Goal: Communication & Community: Ask a question

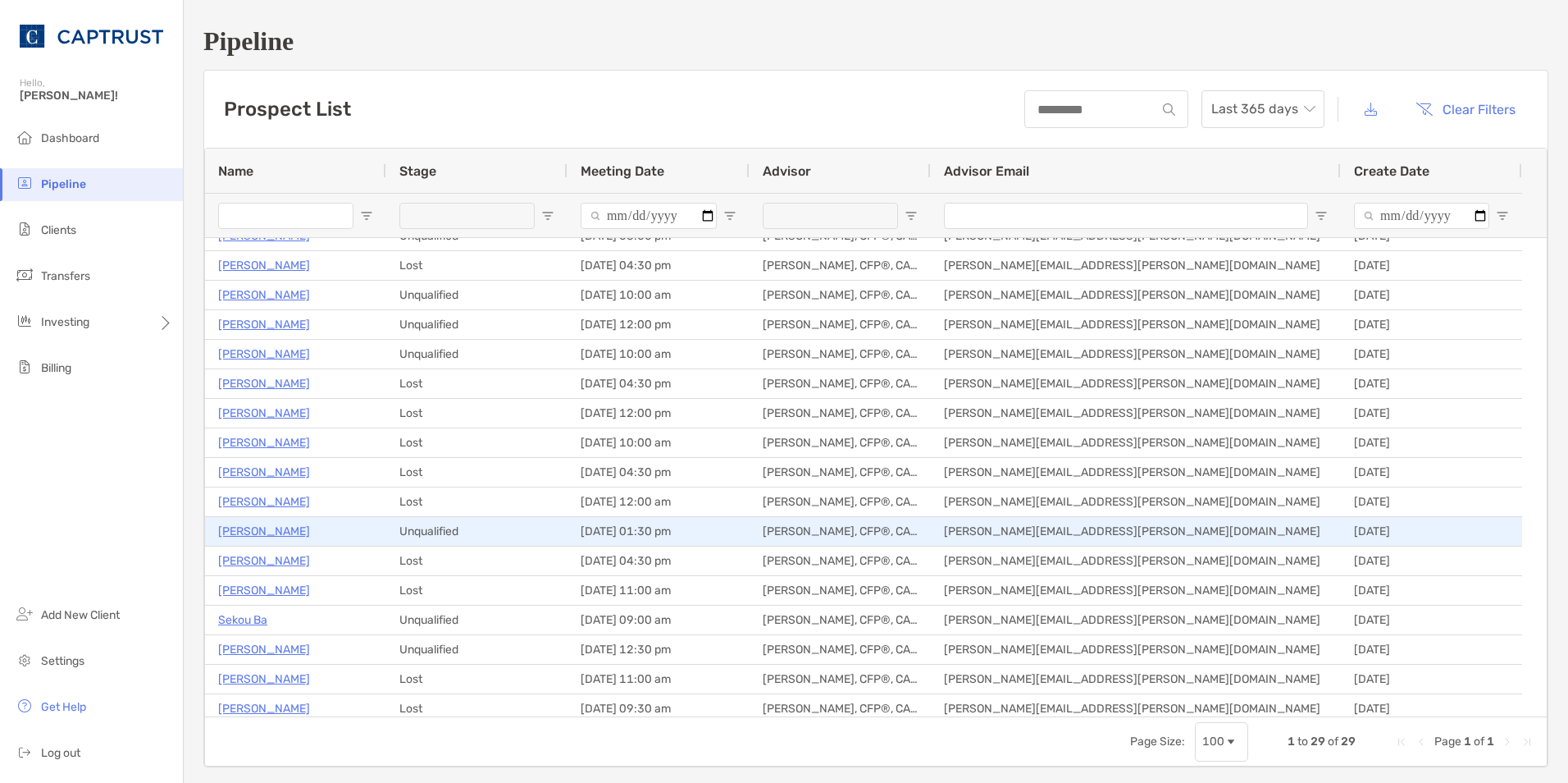
scroll to position [246, 0]
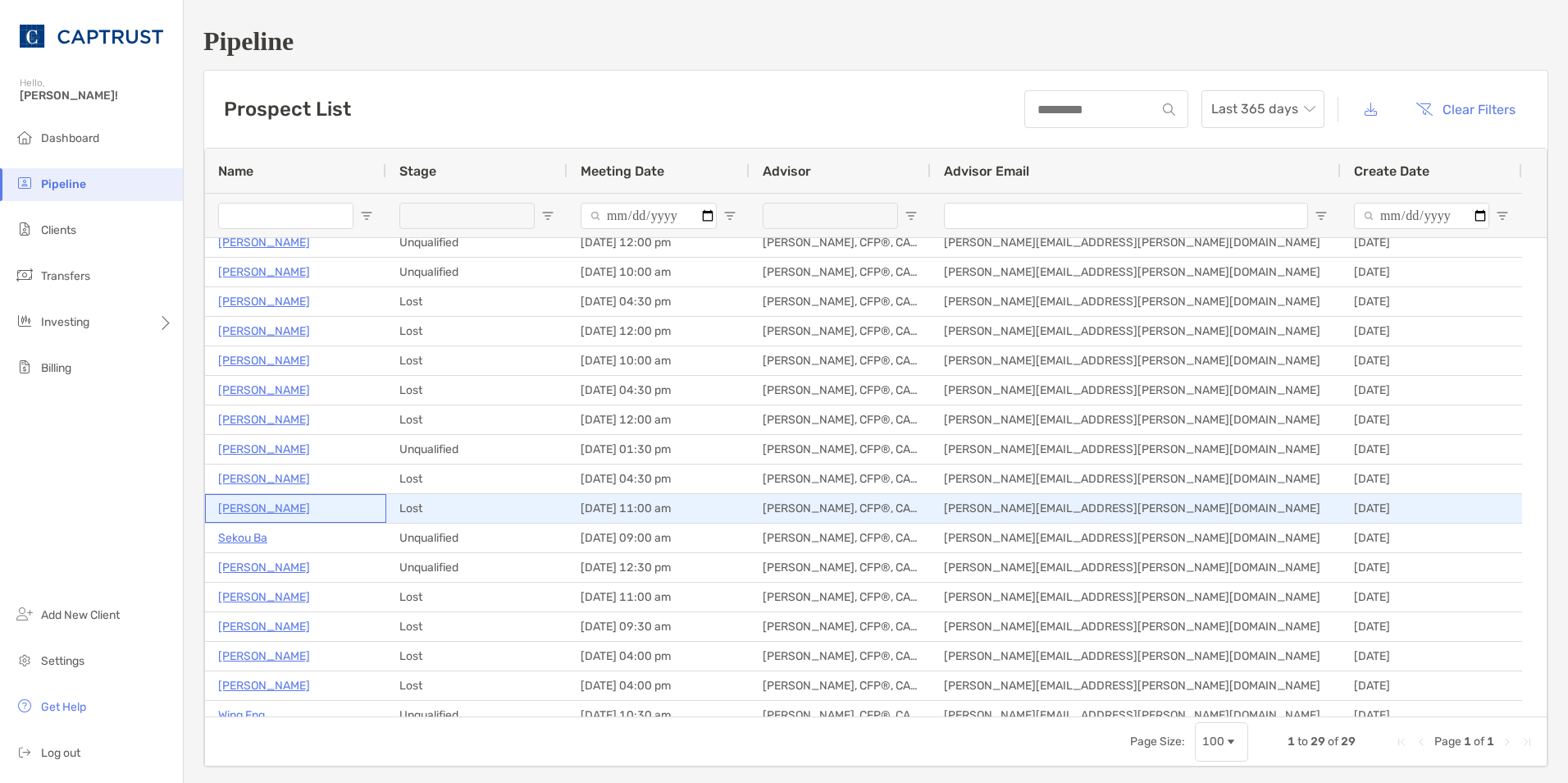
click at [261, 509] on p "[PERSON_NAME]" at bounding box center [264, 509] width 92 height 21
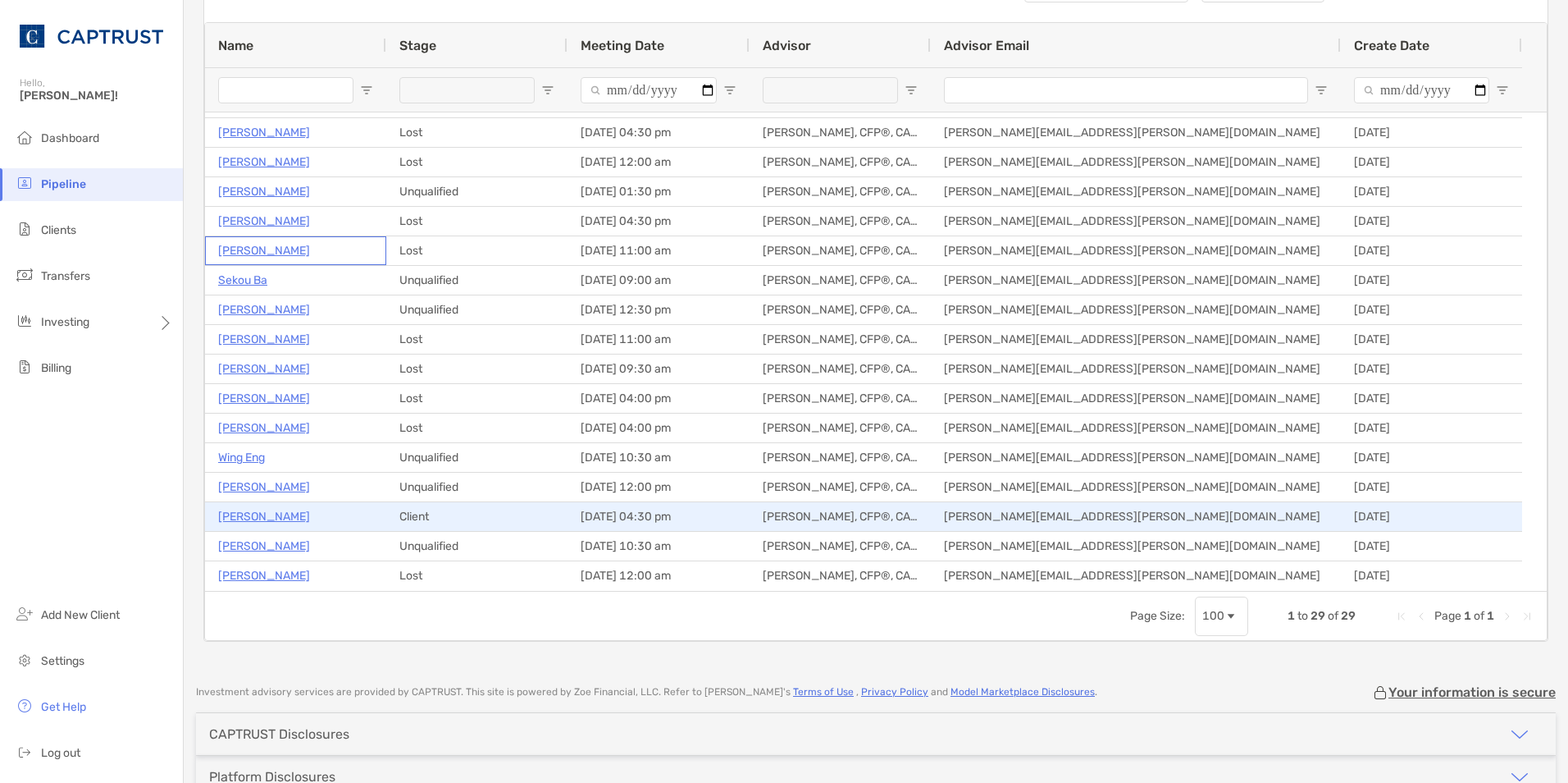
scroll to position [164, 0]
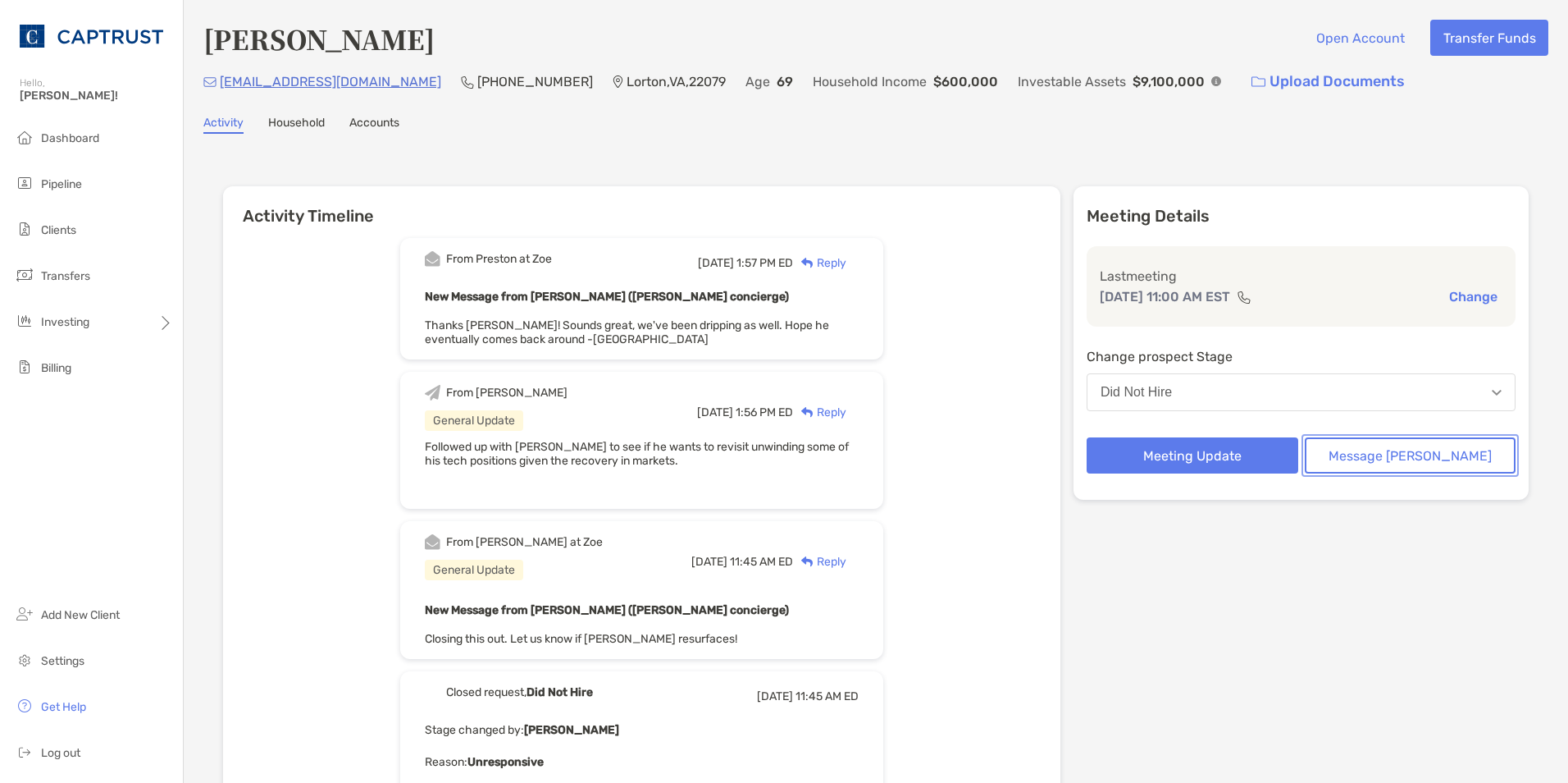
click at [1402, 461] on button "Message Zoe" at bounding box center [1411, 455] width 212 height 36
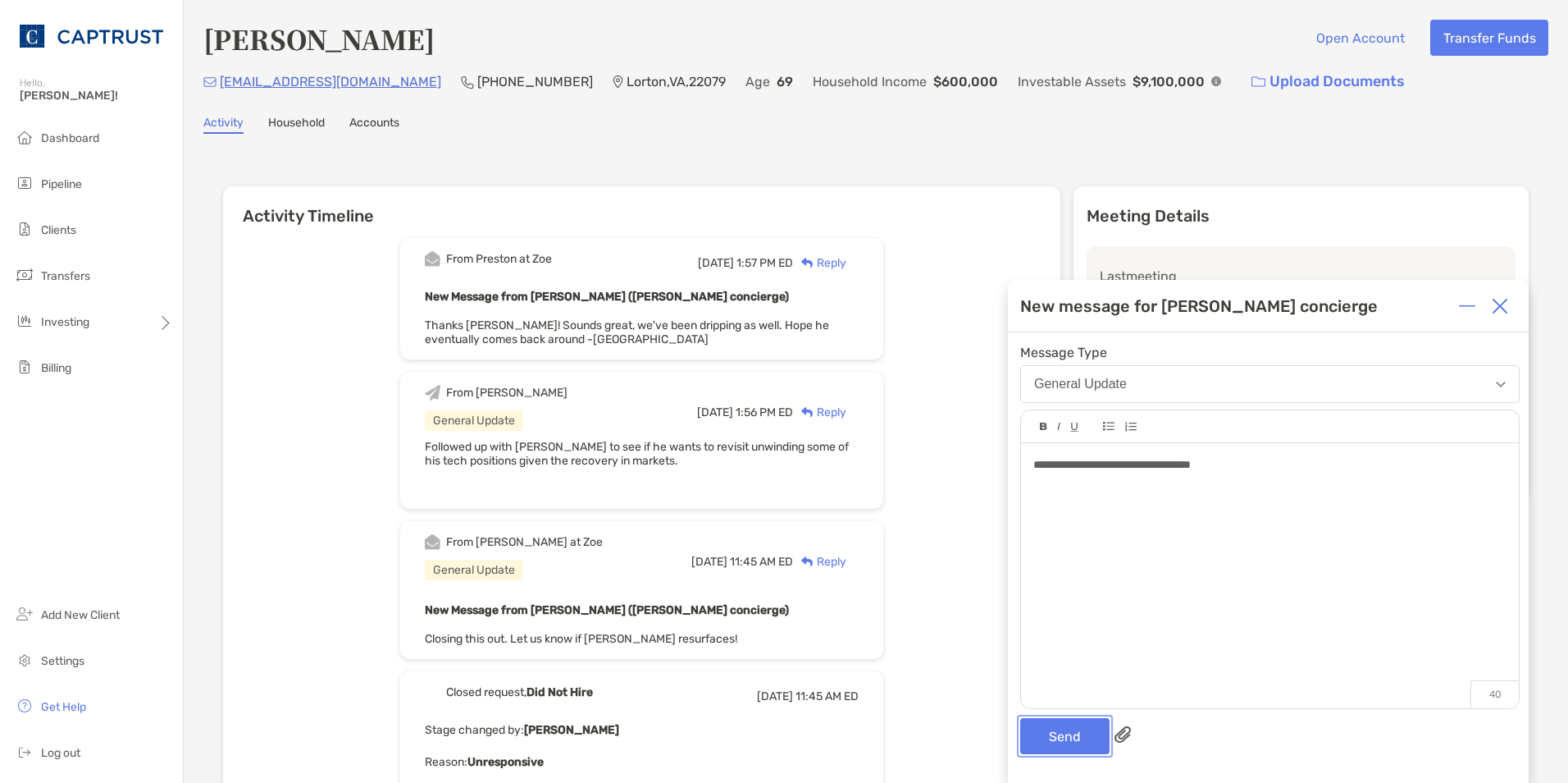
click at [1067, 746] on button "Send" at bounding box center [1065, 736] width 89 height 36
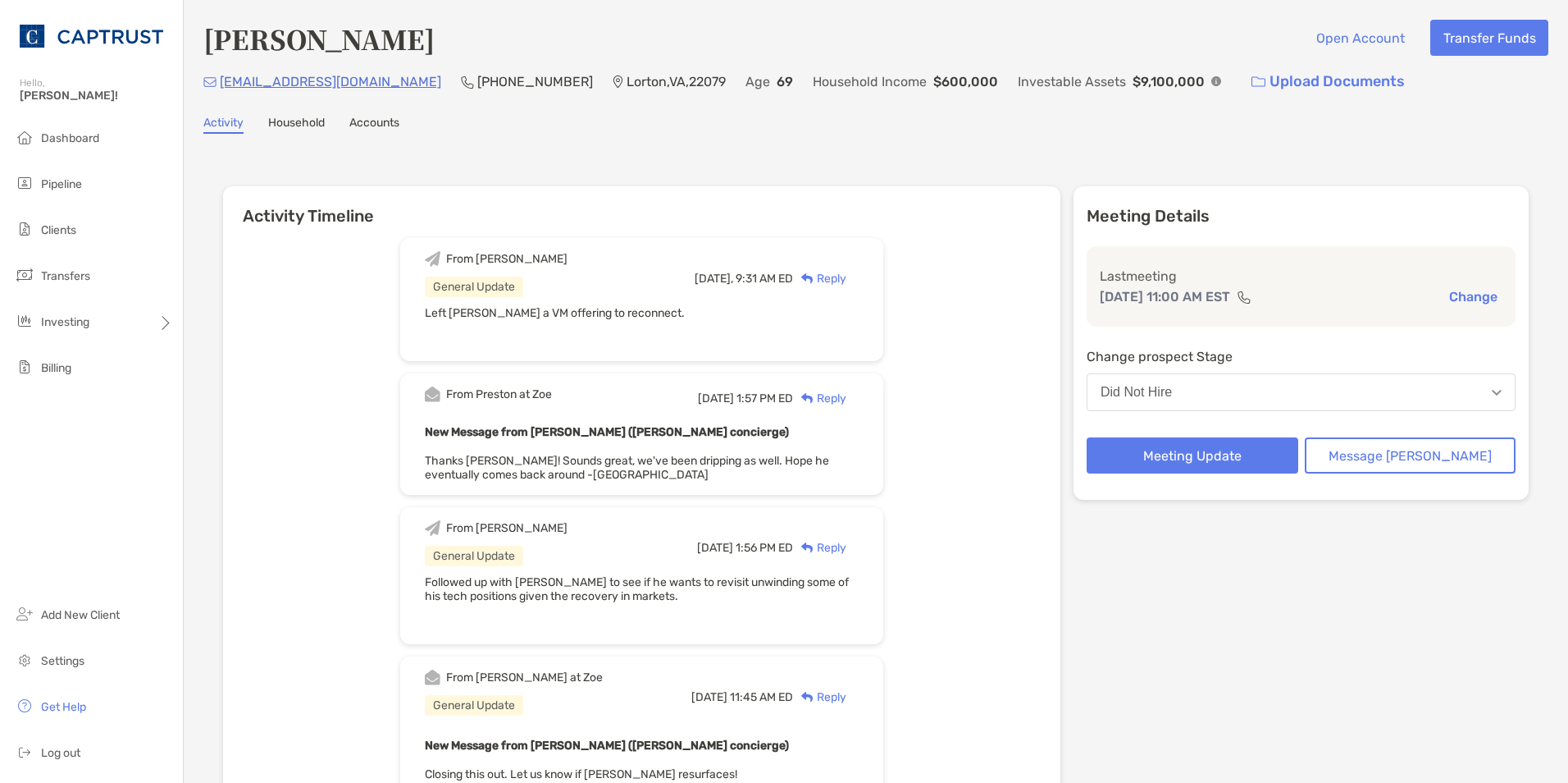
drag, startPoint x: 78, startPoint y: 139, endPoint x: 2, endPoint y: 158, distance: 78.3
click at [77, 139] on span "Dashboard" at bounding box center [71, 139] width 58 height 14
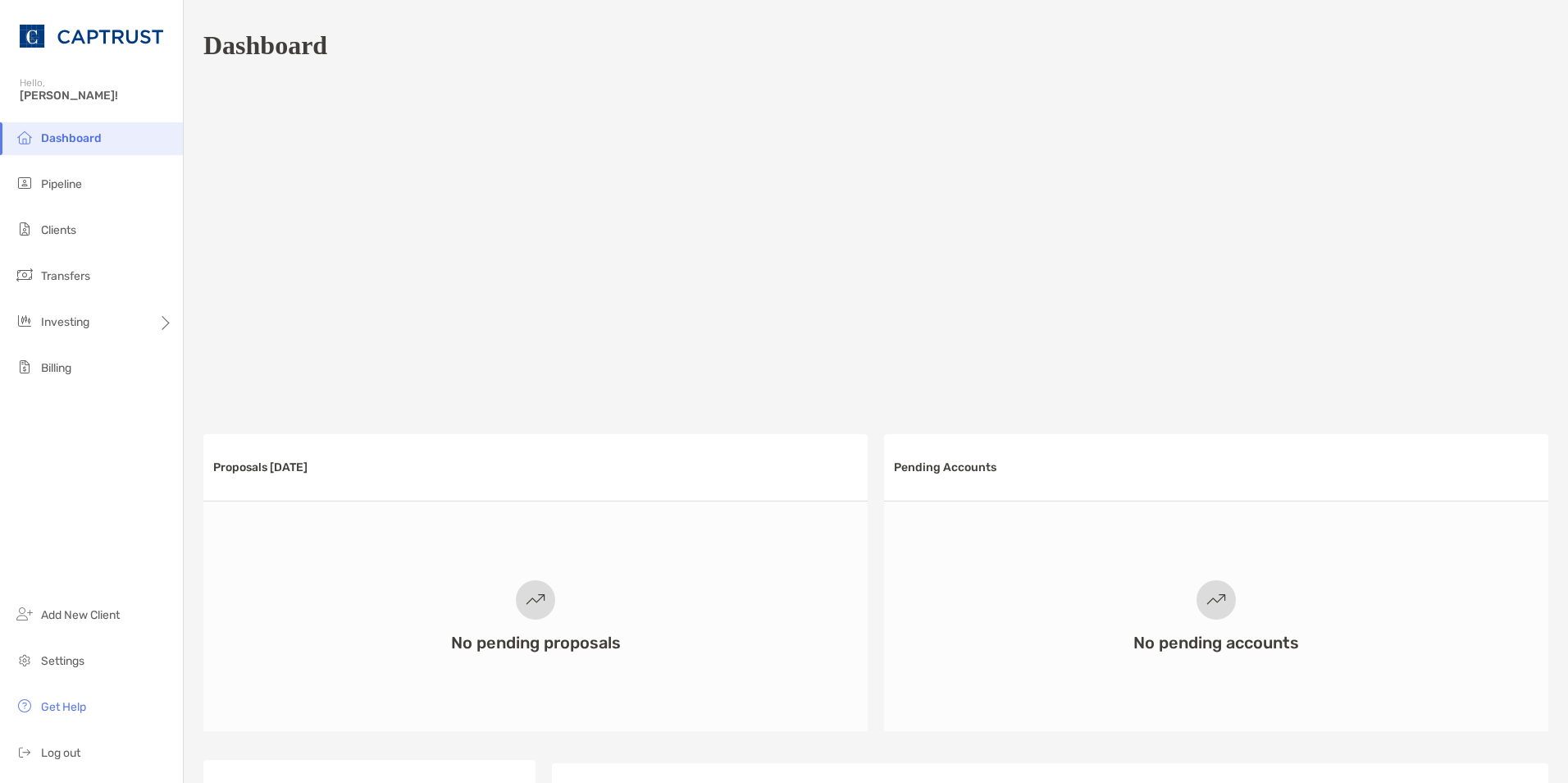
click at [65, 133] on span "Dashboard" at bounding box center [71, 139] width 61 height 14
